Goal: Task Accomplishment & Management: Use online tool/utility

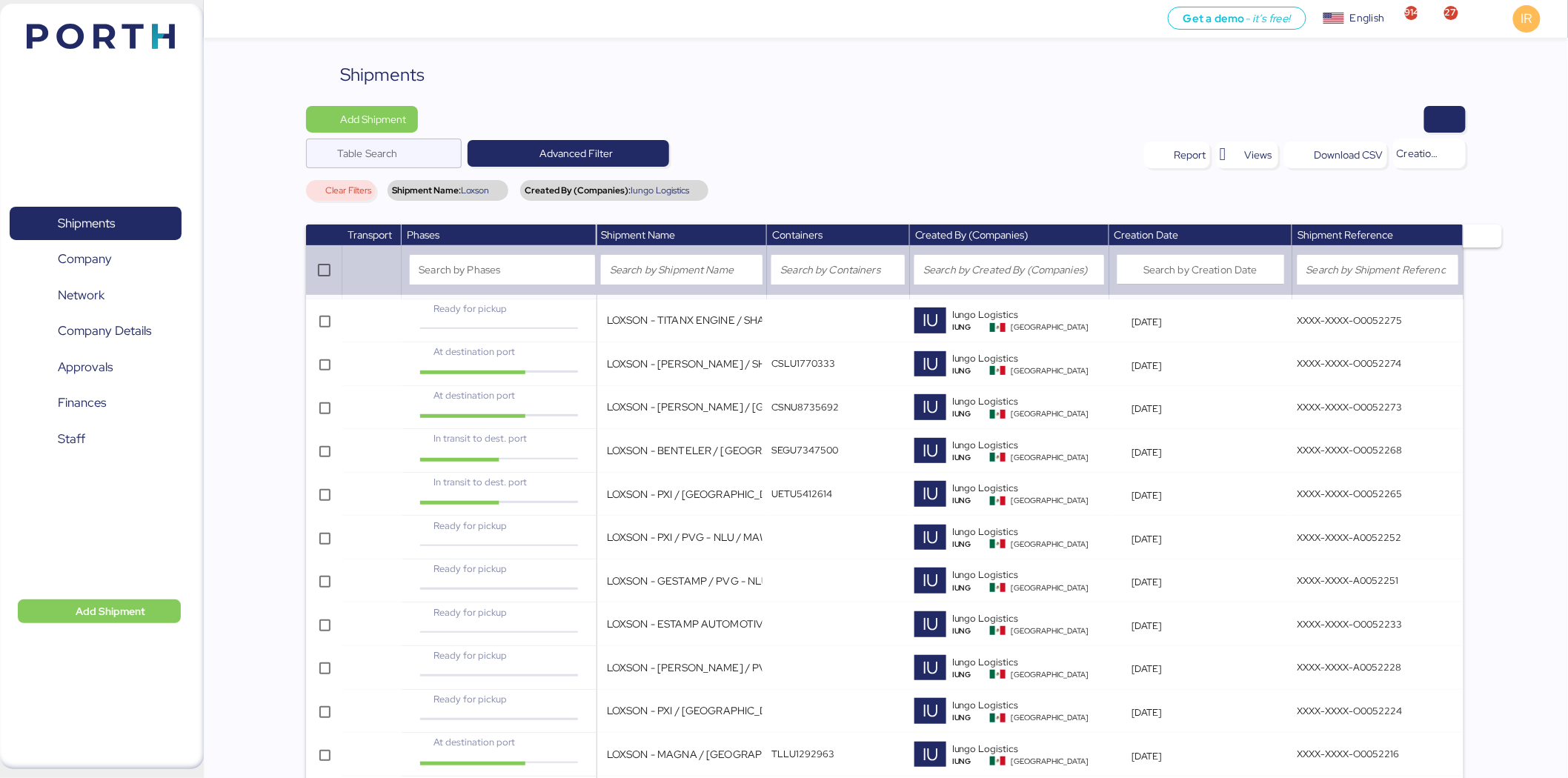
click at [858, 65] on div "Shipments" at bounding box center [886, 75] width 1160 height 27
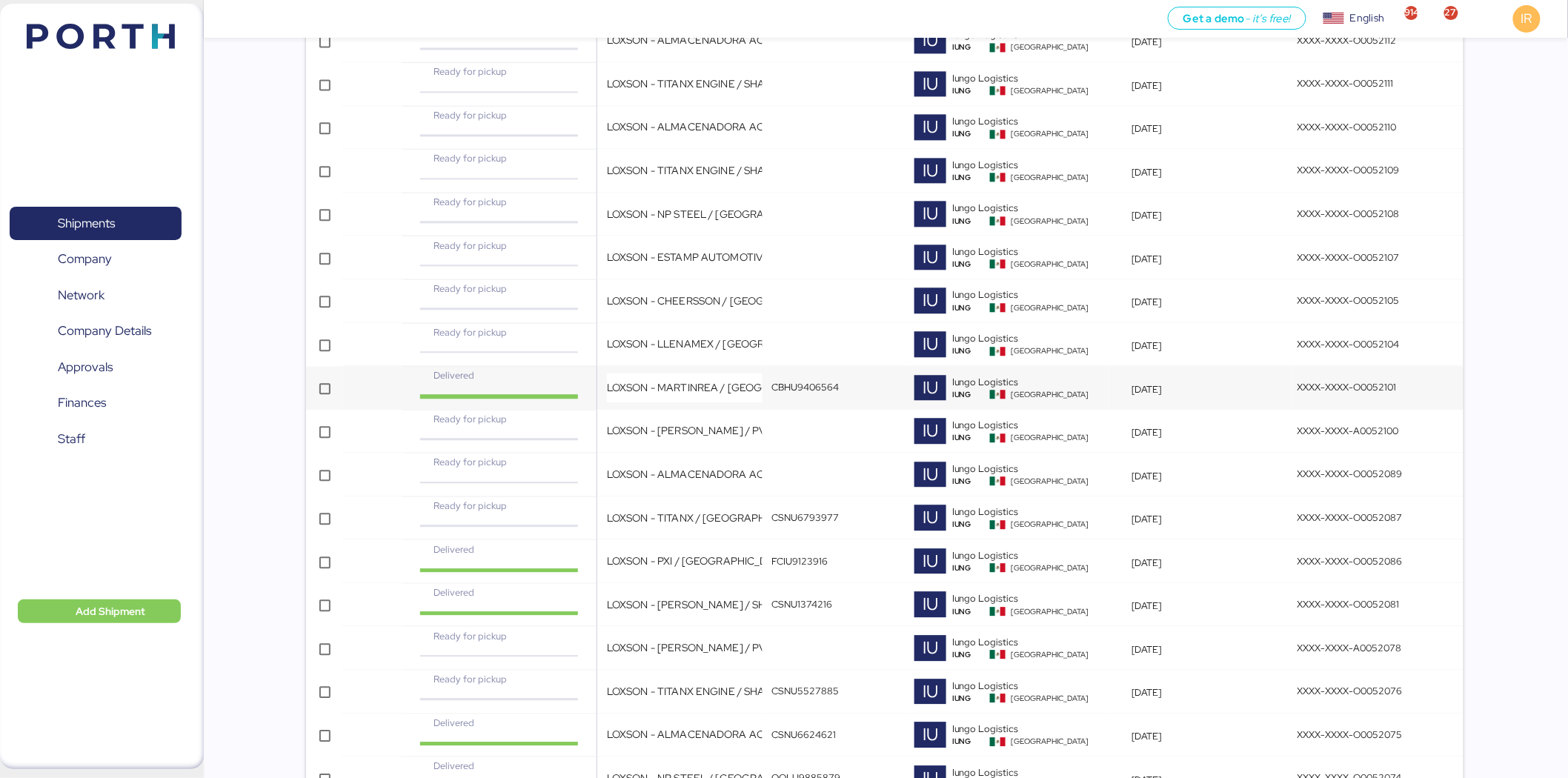
click at [594, 380] on td "Delivered" at bounding box center [499, 388] width 195 height 44
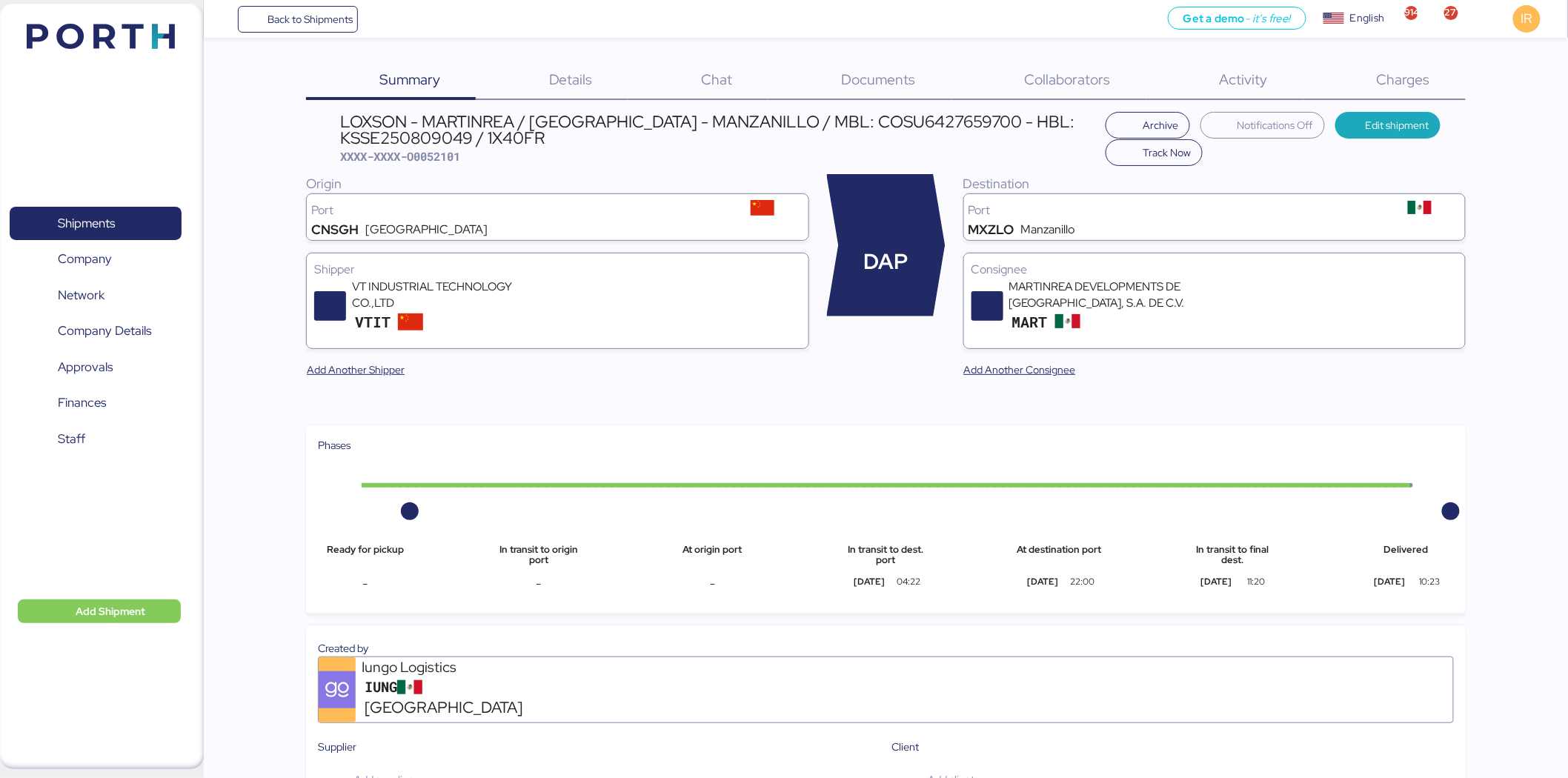
click at [1400, 84] on span "Charges" at bounding box center [1403, 78] width 53 height 19
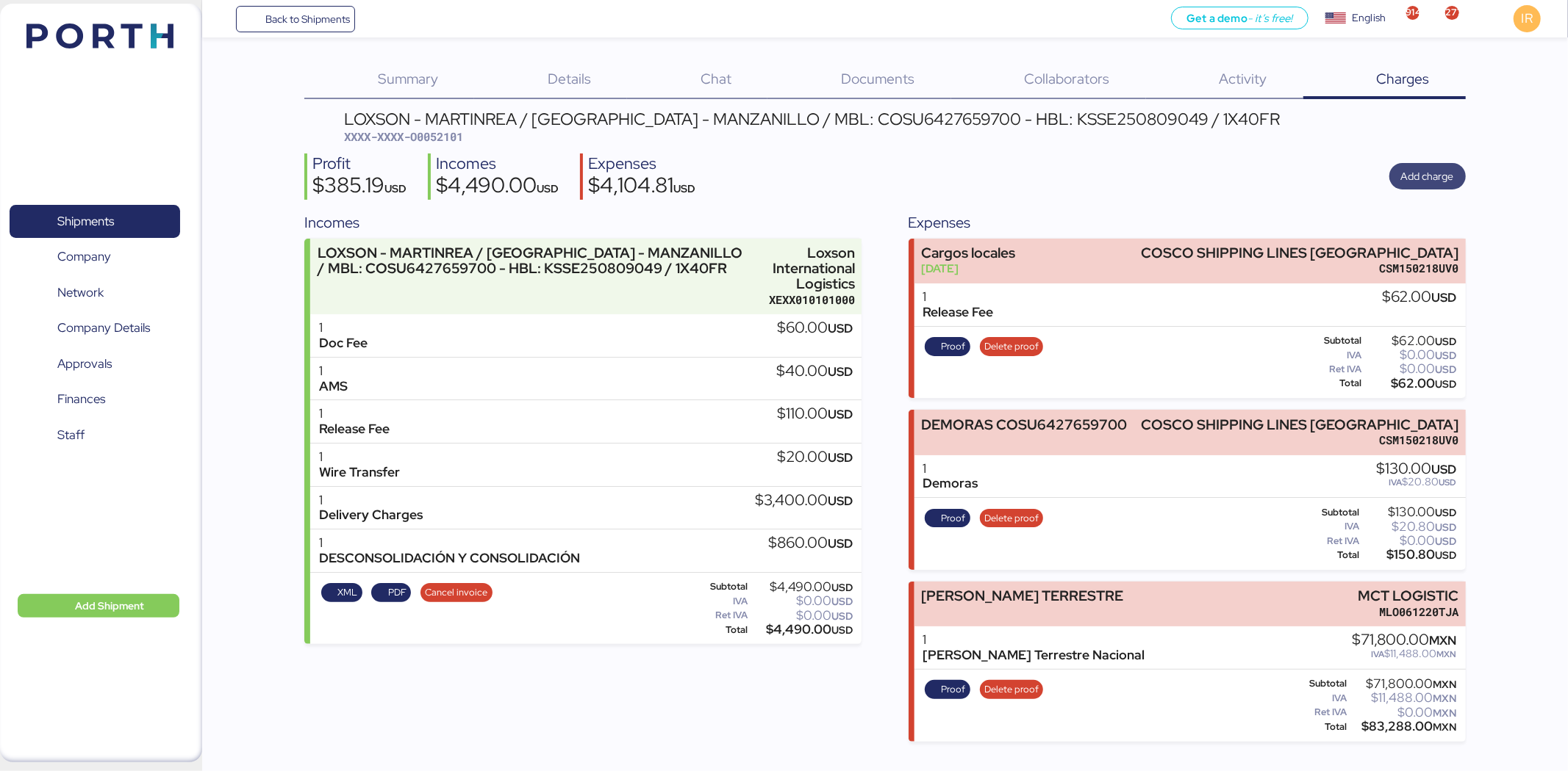
click at [1429, 167] on span "Add charge" at bounding box center [1427, 176] width 53 height 18
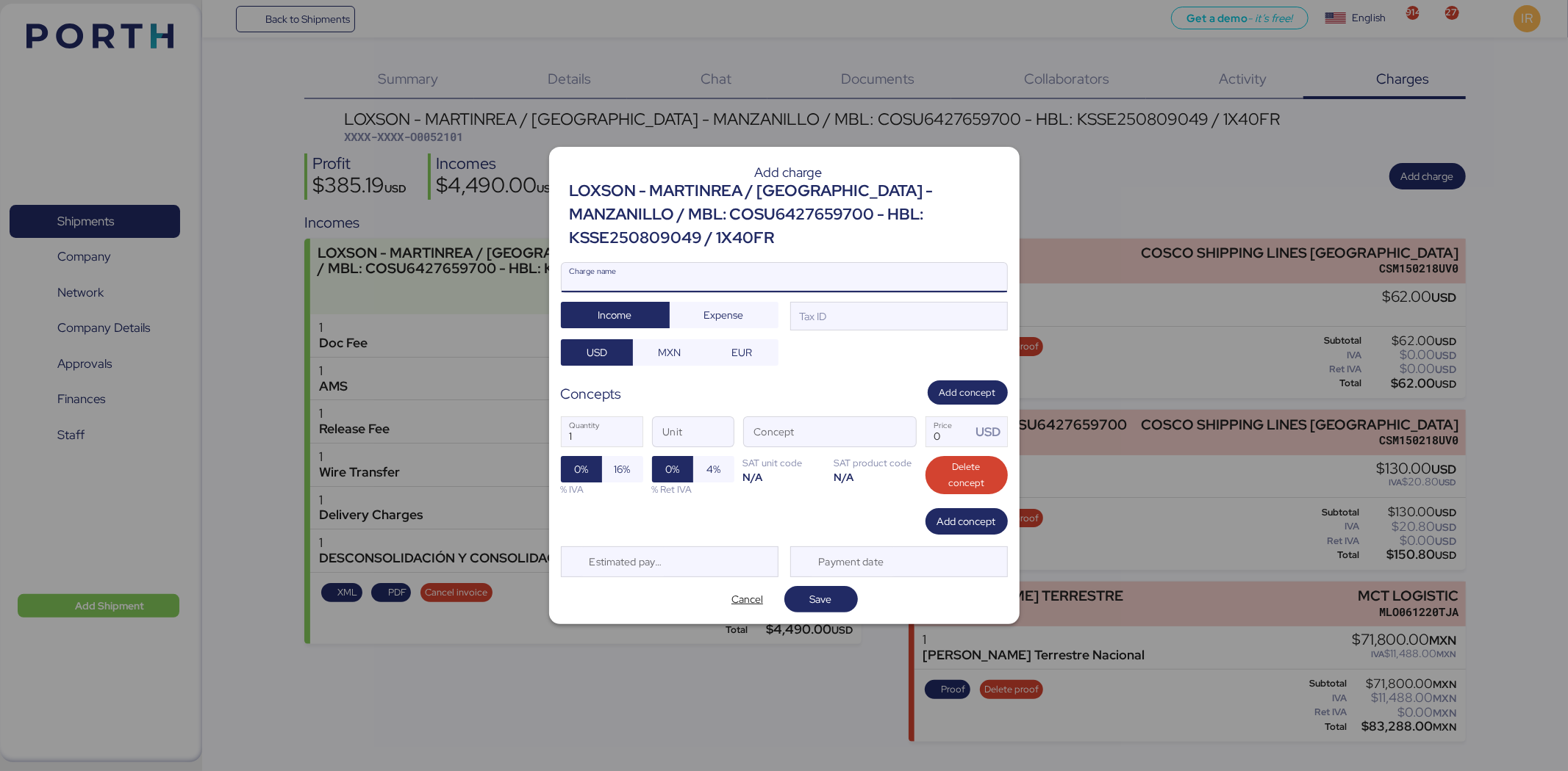
click at [811, 282] on input "Charge name" at bounding box center [784, 277] width 445 height 29
type input "Demurrage"
click at [864, 332] on div "Demurrage Charge name Income Expense Tax ID USD MXN EUR" at bounding box center [784, 314] width 447 height 105
click at [858, 304] on div at bounding box center [784, 299] width 445 height 14
click at [858, 292] on input "Demurrage" at bounding box center [784, 277] width 445 height 29
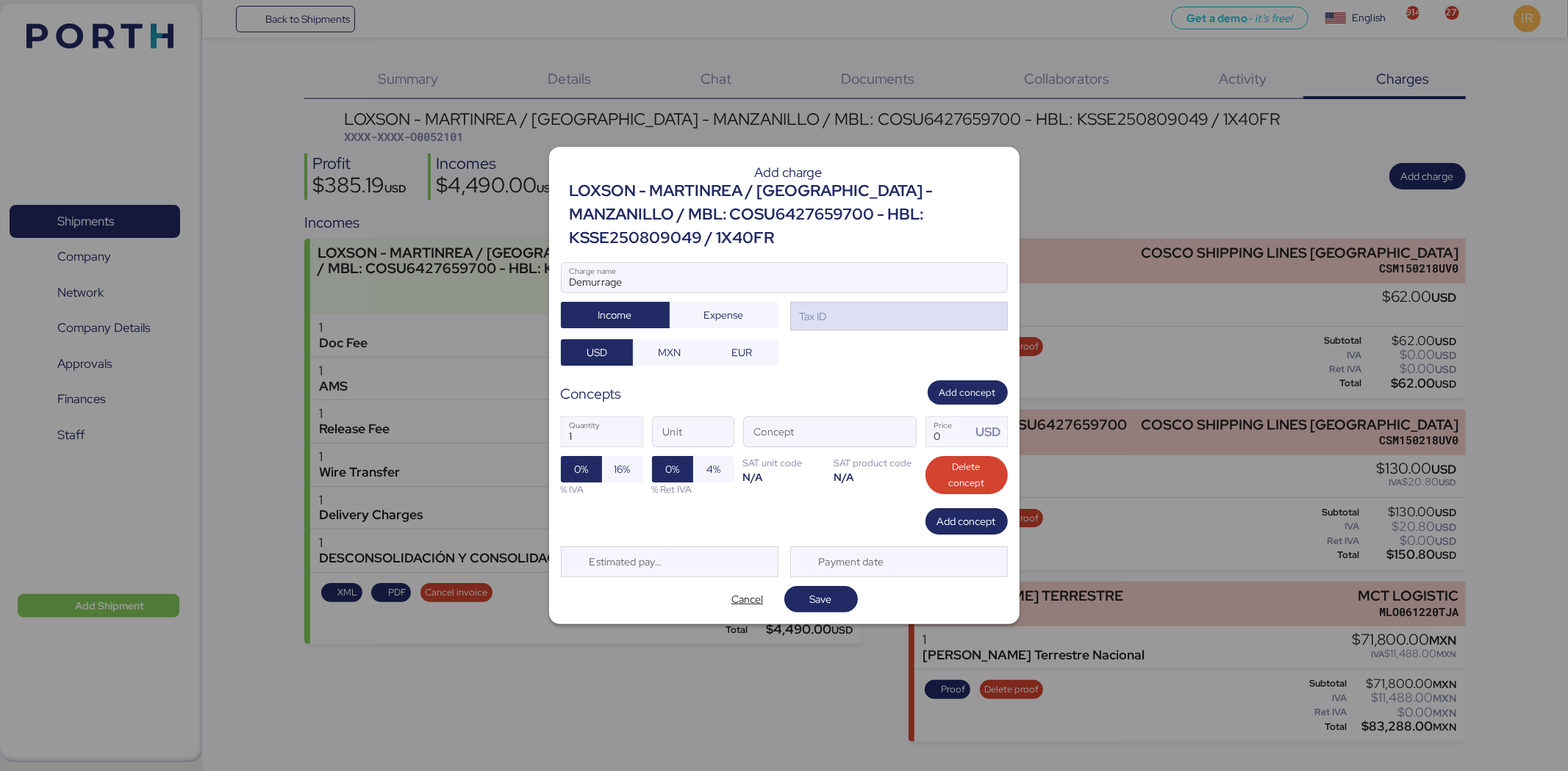
click at [851, 322] on div "Tax ID" at bounding box center [898, 316] width 217 height 29
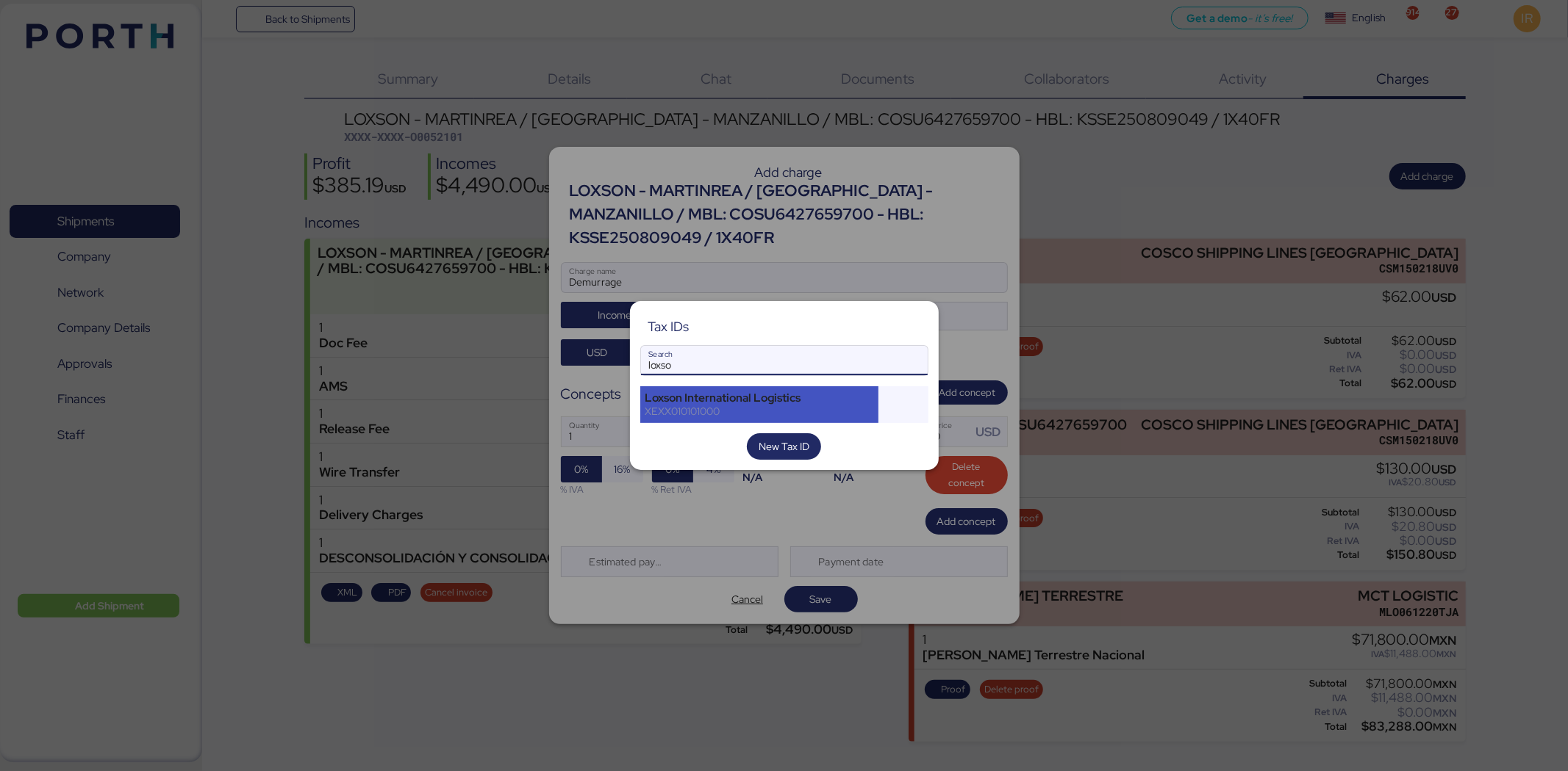
type input "loxso"
click at [787, 399] on div "Loxson International Logistics" at bounding box center [760, 398] width 229 height 13
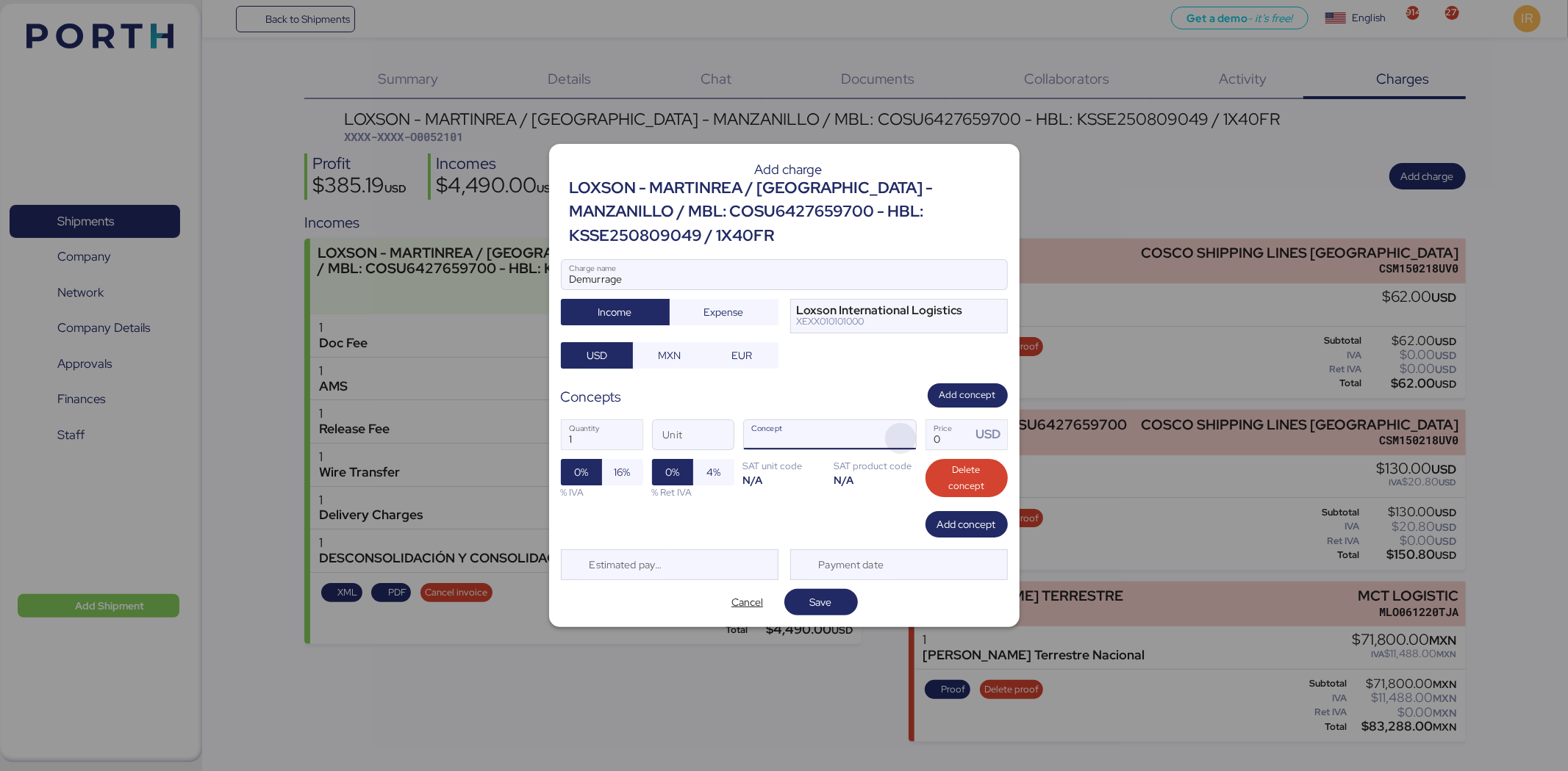
click at [904, 432] on span "button" at bounding box center [900, 439] width 31 height 31
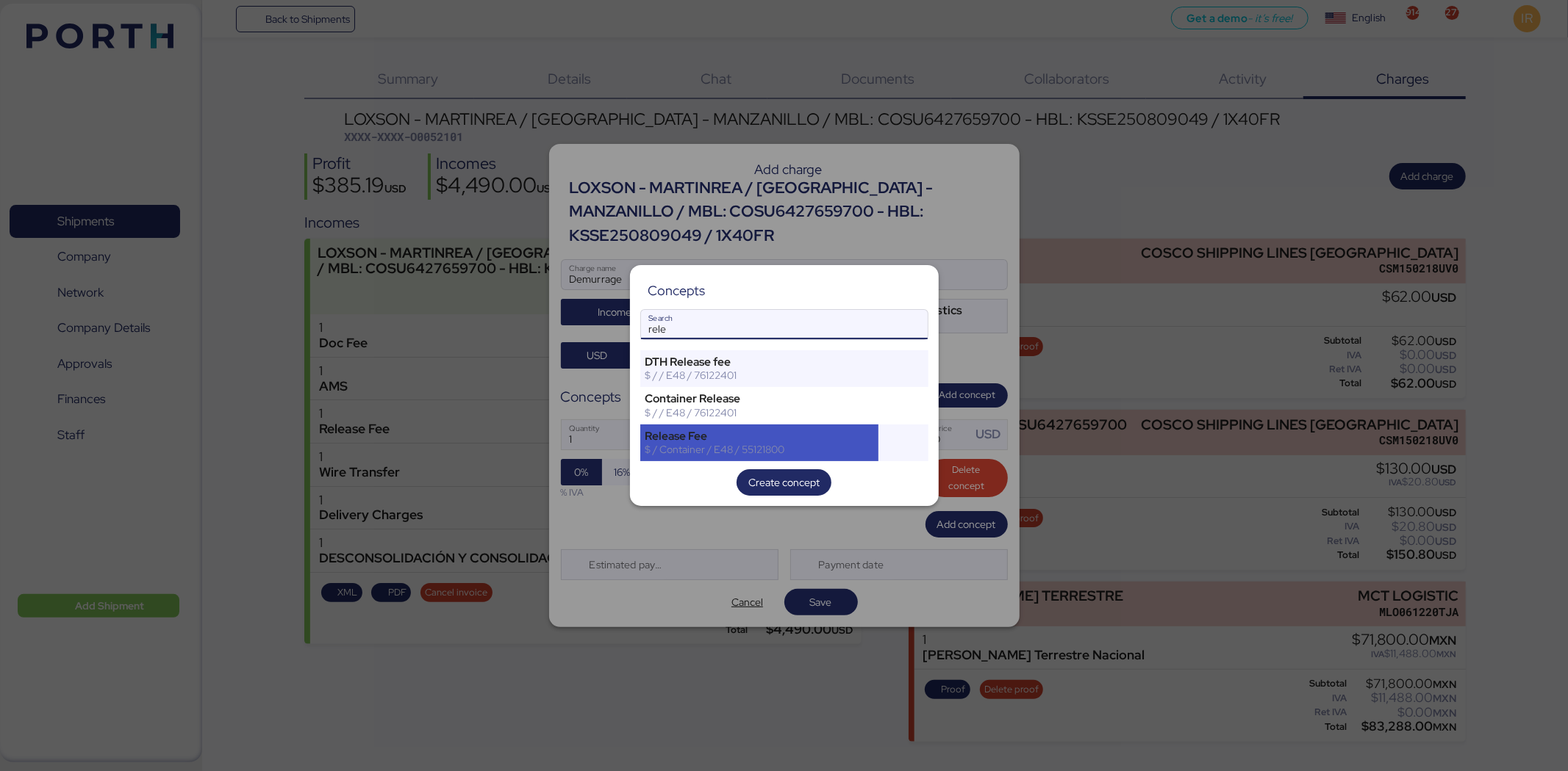
type input "rele"
click at [803, 446] on div "$ / Container / E48 / 55121800" at bounding box center [760, 449] width 229 height 13
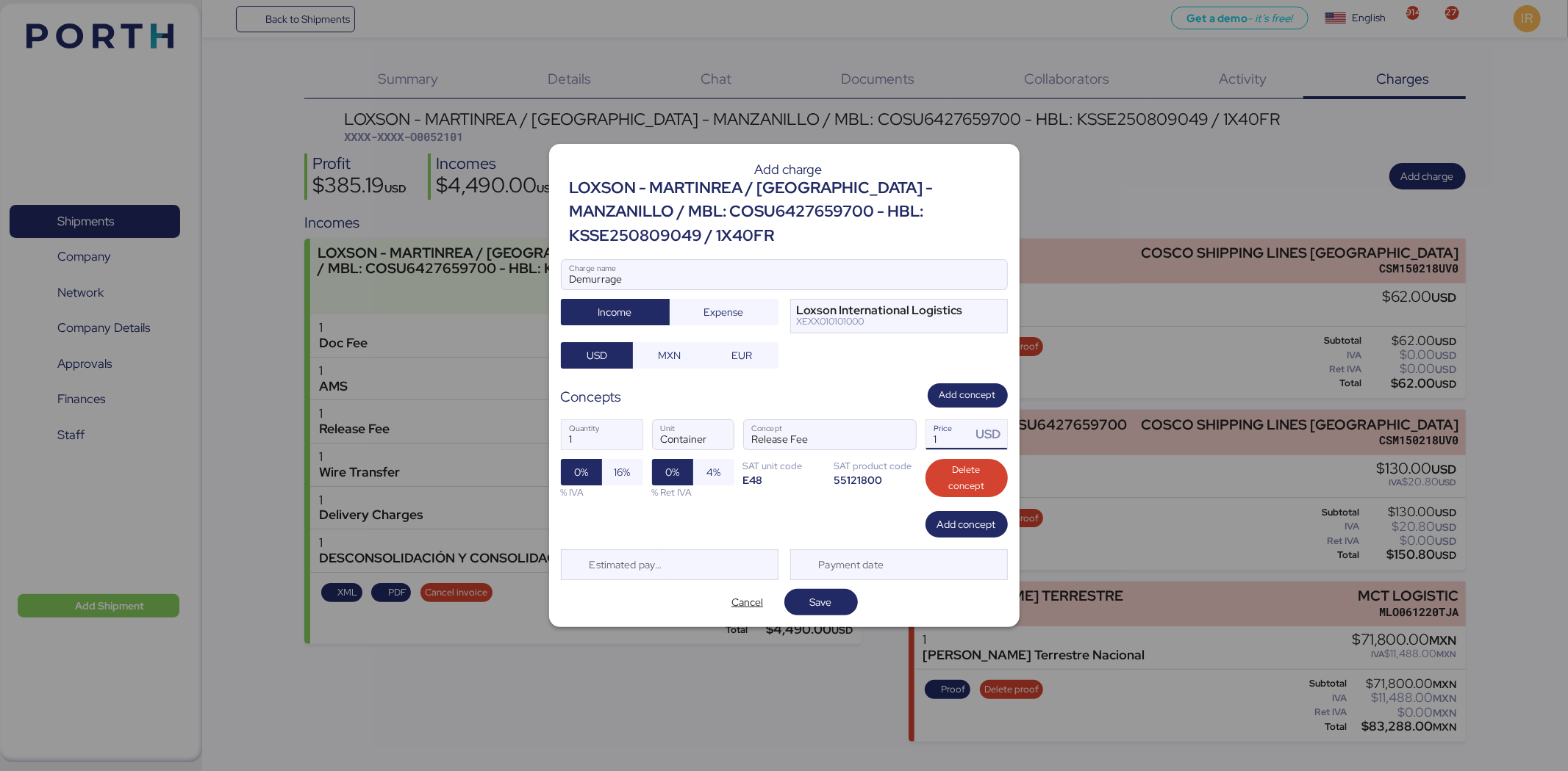
click at [948, 431] on input "1" at bounding box center [948, 434] width 46 height 29
type input "130"
click at [817, 605] on span "Save" at bounding box center [821, 602] width 22 height 18
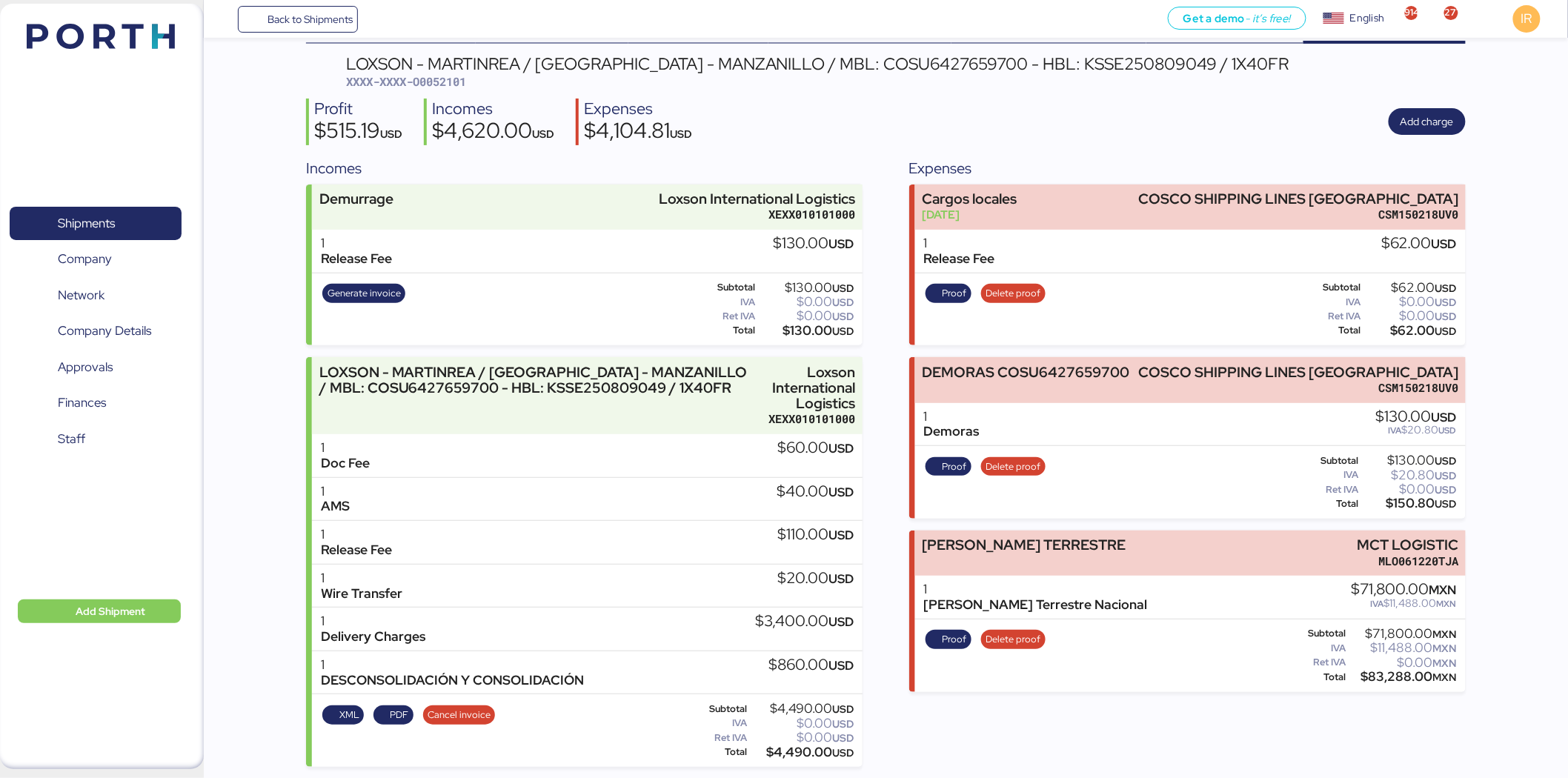
scroll to position [57, 0]
click at [444, 75] on span "XXXX-XXXX-O0052101" at bounding box center [406, 80] width 120 height 14
copy span "O0052101"
